Goal: Task Accomplishment & Management: Use online tool/utility

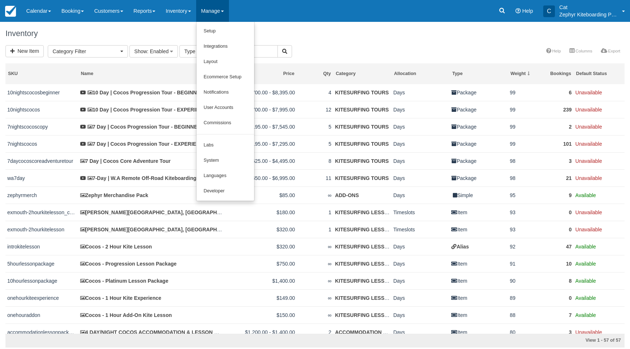
select select
click at [228, 40] on link "Integrations" at bounding box center [225, 46] width 58 height 15
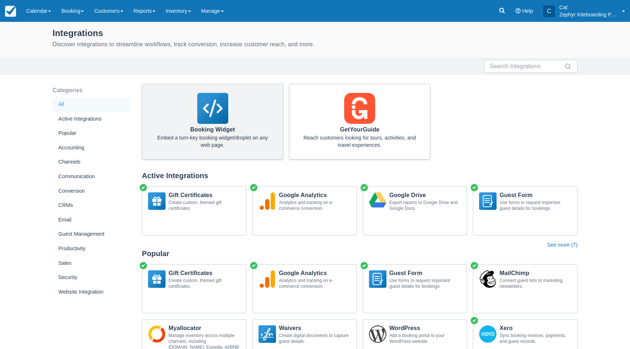
click at [233, 126] on div "Booking Widget Embed a turn-key booking widget/droplet on any web page." at bounding box center [212, 122] width 141 height 76
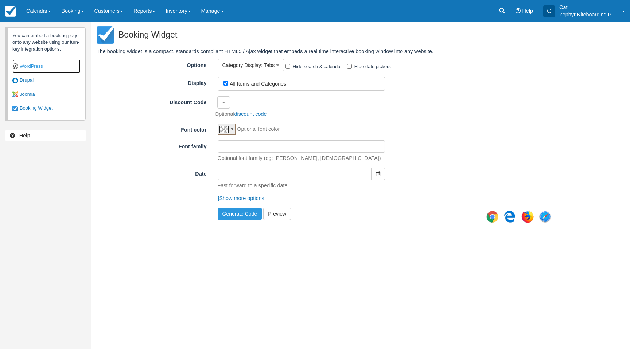
click at [36, 67] on link "WordPress" at bounding box center [46, 66] width 68 height 14
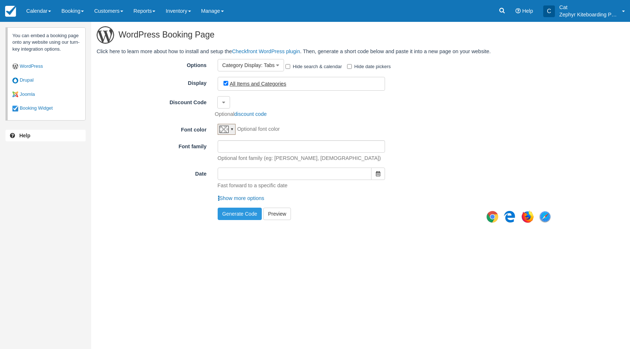
click at [250, 82] on label "All Items and Categories" at bounding box center [258, 84] width 56 height 6
click at [228, 82] on input "All Items and Categories" at bounding box center [225, 83] width 5 height 5
checkbox input "false"
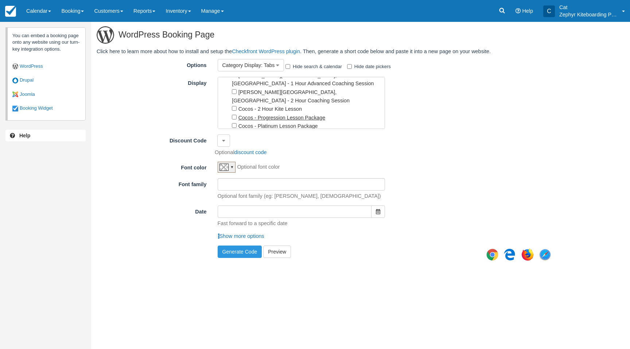
scroll to position [142, 0]
click at [234, 102] on input "Cocos - 2 Hour Kite Lesson" at bounding box center [234, 104] width 5 height 5
checkbox input "true"
click at [234, 110] on input "Cocos - Progression Lesson Package" at bounding box center [234, 112] width 5 height 5
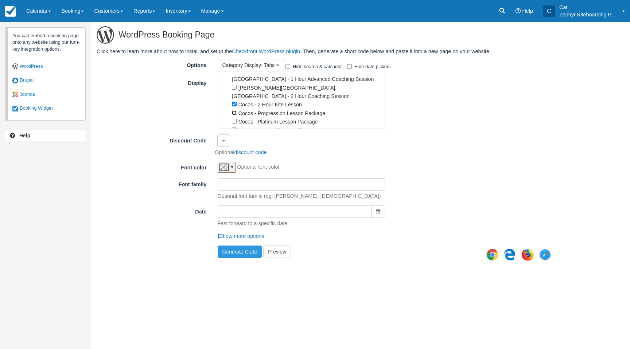
checkbox input "true"
click at [234, 119] on input "Cocos - Platinum Lesson Package" at bounding box center [234, 121] width 5 height 5
checkbox input "true"
click at [234, 128] on input "Cocos - 1 Hour Kite Experience" at bounding box center [234, 130] width 5 height 5
checkbox input "true"
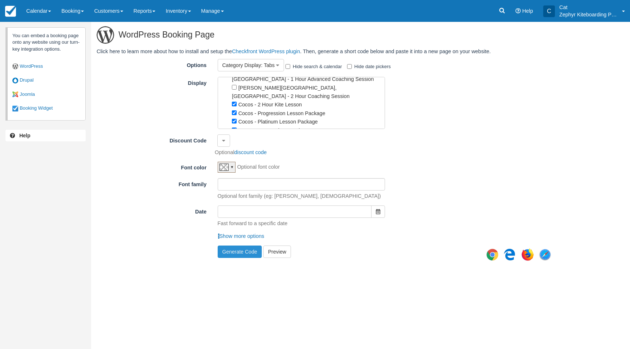
click at [237, 250] on button "Generate Code" at bounding box center [240, 252] width 44 height 12
type textarea "[checkfront item_id="76,126,160,210" category_id="13" options=tabs]"
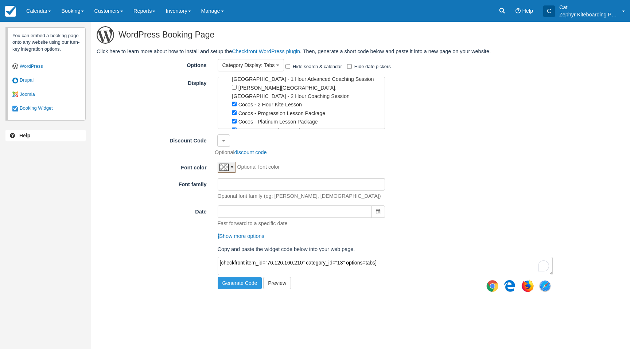
drag, startPoint x: 406, startPoint y: 262, endPoint x: 230, endPoint y: 258, distance: 176.1
click at [230, 258] on textarea "[checkfront item_id="76,126,160,210" category_id="13" options=tabs]" at bounding box center [385, 266] width 335 height 18
click at [276, 65] on icon "button" at bounding box center [277, 65] width 3 height 5
click at [274, 65] on span ": Tabs" at bounding box center [267, 65] width 13 height 6
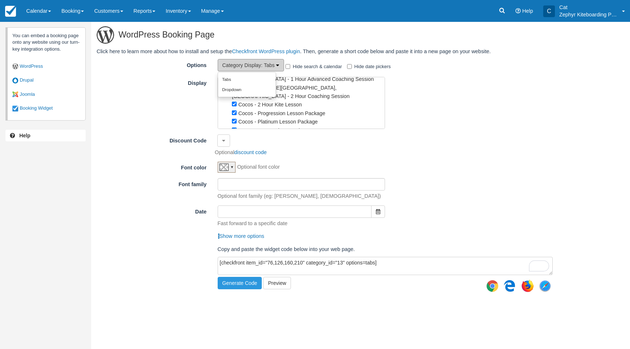
click at [274, 65] on span ": Tabs" at bounding box center [267, 65] width 13 height 6
